Goal: Communication & Community: Ask a question

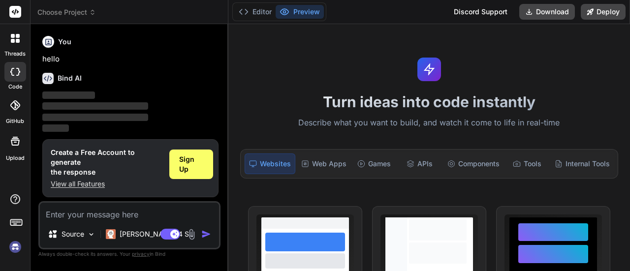
click at [17, 80] on div at bounding box center [15, 72] width 22 height 20
click at [178, 177] on div "Sign Up" at bounding box center [191, 165] width 44 height 30
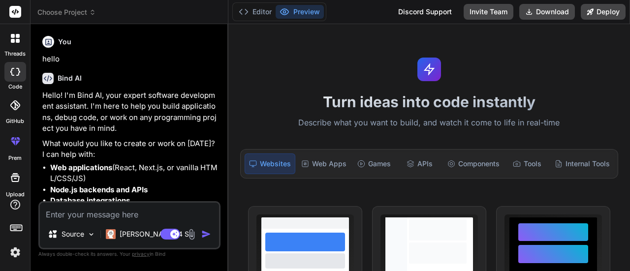
type textarea "x"
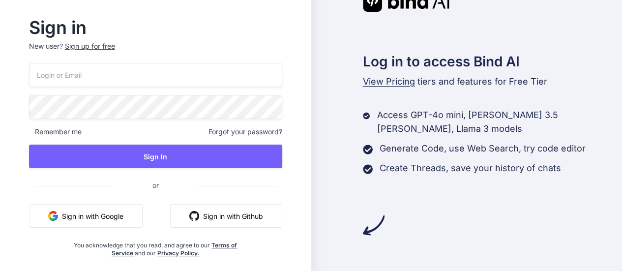
click at [95, 212] on button "Sign in with Google" at bounding box center [86, 216] width 114 height 24
